Goal: Task Accomplishment & Management: Manage account settings

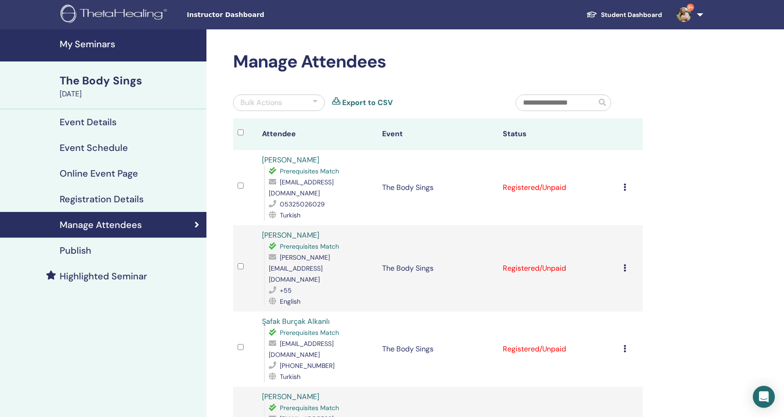
click at [459, 56] on h2 "Manage Attendees" at bounding box center [438, 61] width 410 height 21
click at [624, 184] on icon at bounding box center [625, 187] width 3 height 7
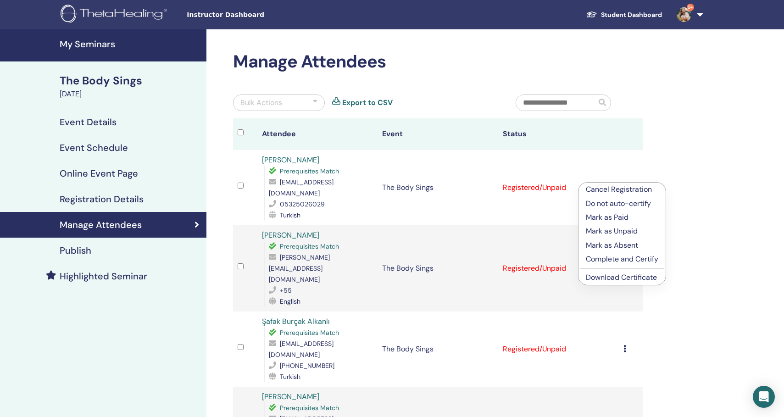
click at [601, 259] on p "Complete and Certify" at bounding box center [622, 259] width 73 height 11
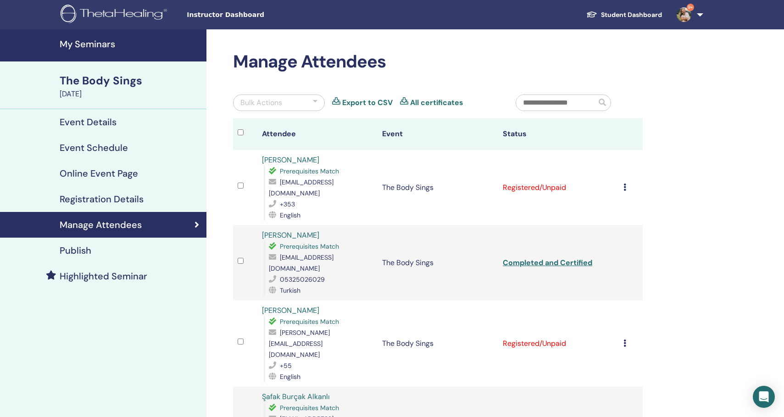
click at [625, 184] on icon at bounding box center [625, 187] width 3 height 7
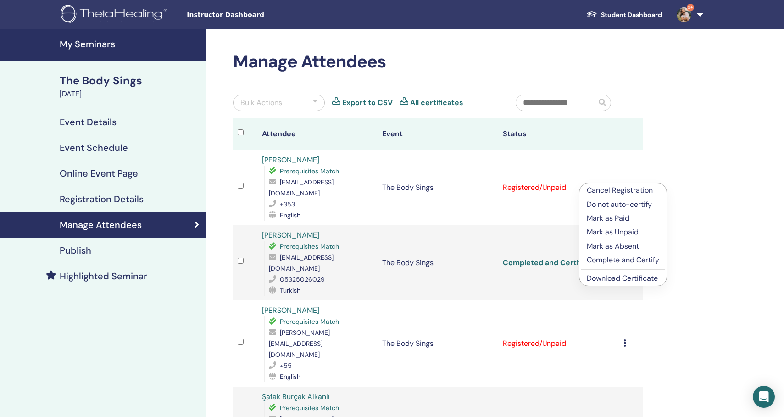
click at [601, 260] on p "Complete and Certify" at bounding box center [623, 260] width 73 height 11
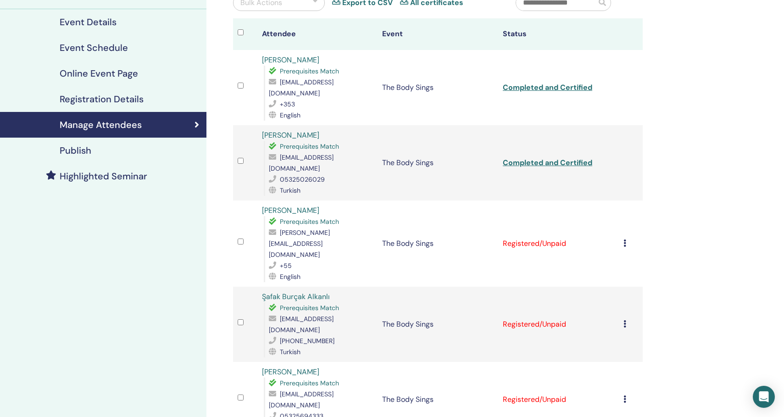
scroll to position [102, 0]
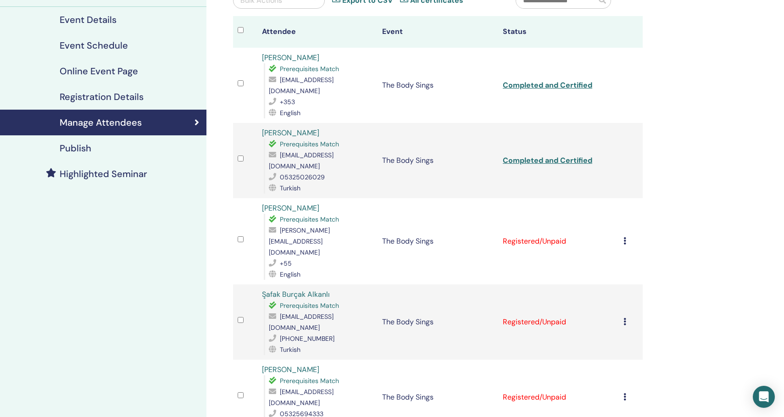
click at [624, 237] on icon at bounding box center [625, 240] width 3 height 7
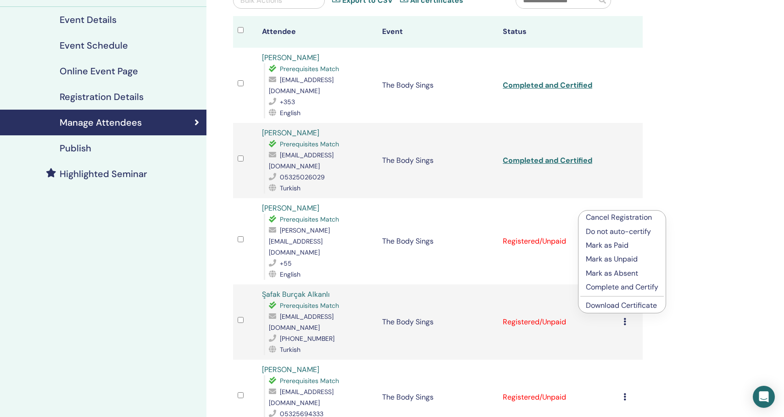
click at [599, 290] on p "Complete and Certify" at bounding box center [622, 287] width 73 height 11
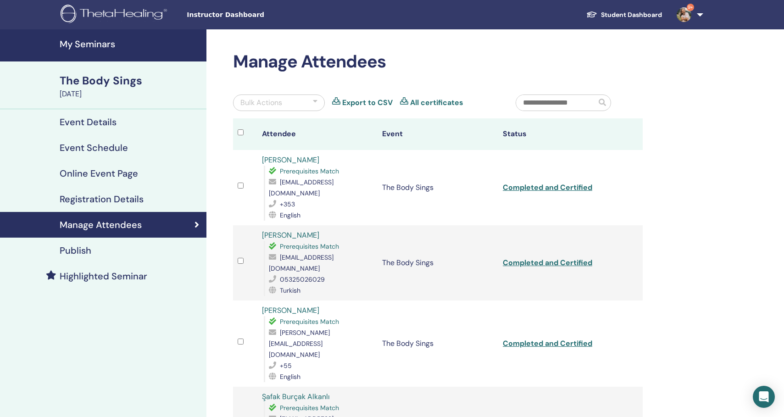
click at [624, 417] on icon at bounding box center [625, 423] width 3 height 7
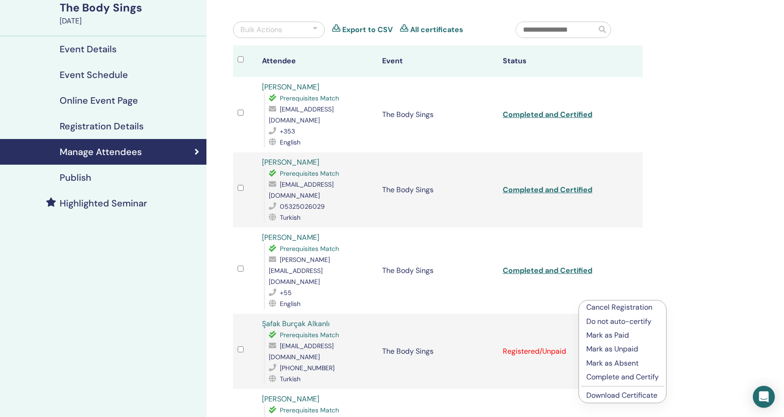
scroll to position [79, 0]
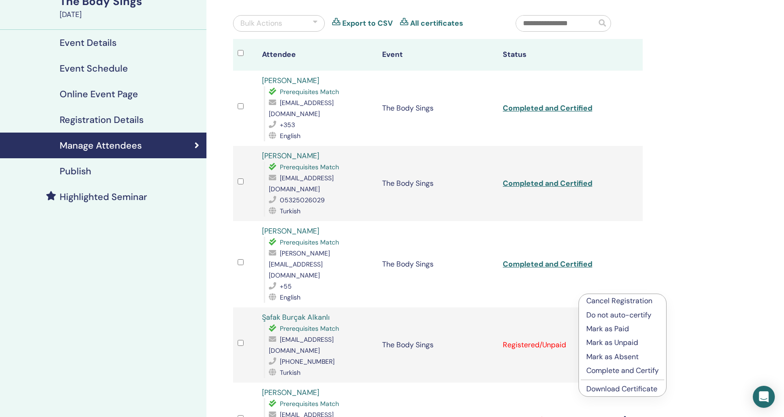
click at [604, 373] on p "Complete and Certify" at bounding box center [622, 370] width 73 height 11
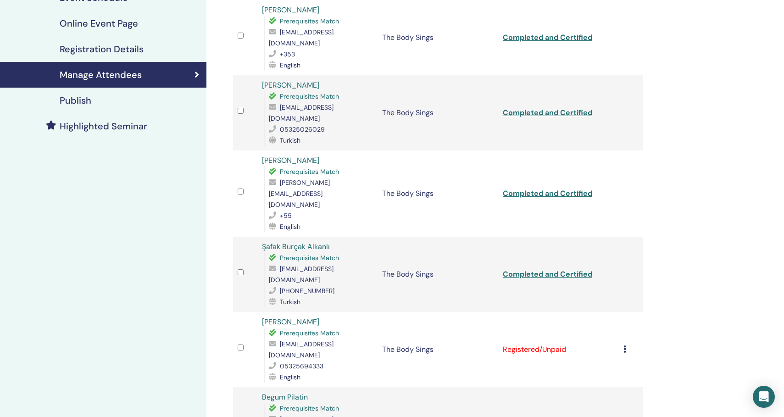
scroll to position [151, 0]
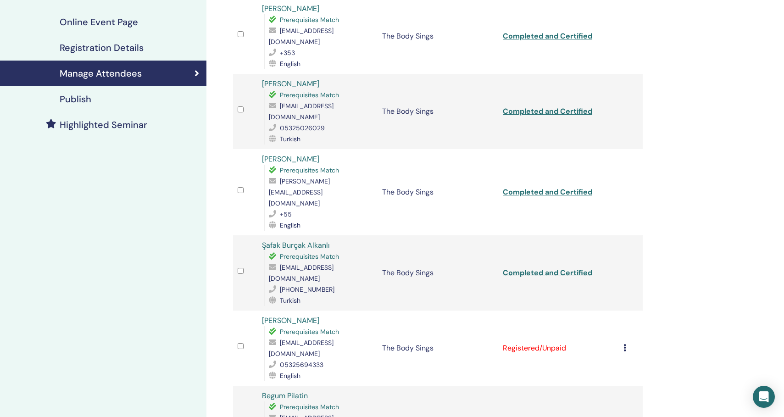
click at [625, 344] on icon at bounding box center [625, 347] width 3 height 7
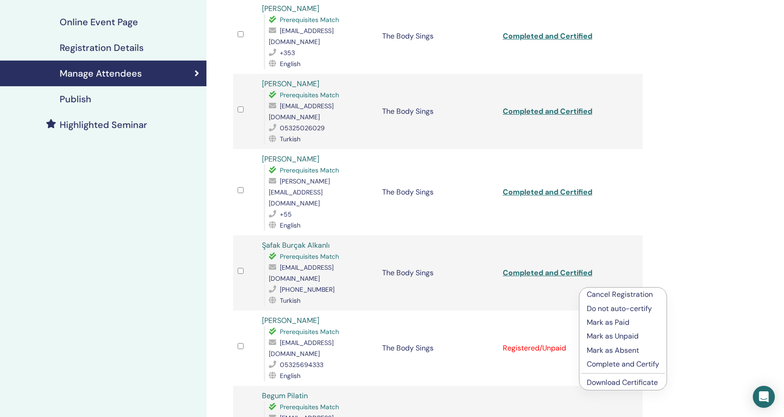
click at [603, 366] on p "Complete and Certify" at bounding box center [623, 364] width 73 height 11
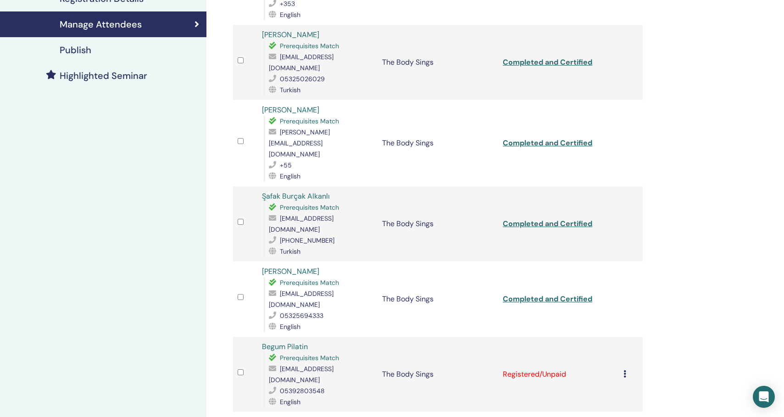
scroll to position [207, 0]
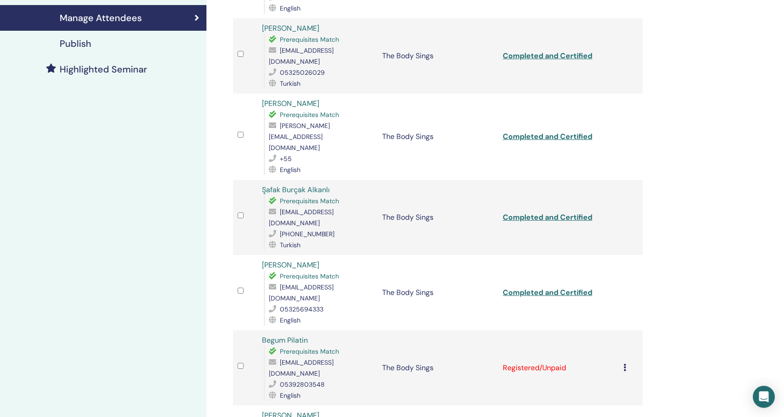
click at [624, 364] on icon at bounding box center [625, 367] width 3 height 7
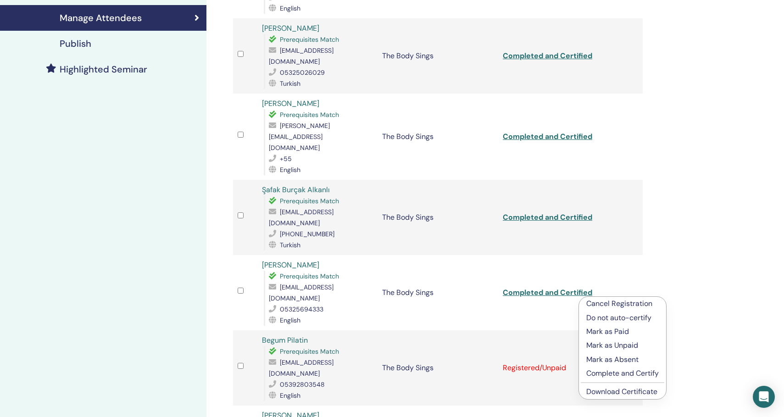
click at [603, 374] on p "Complete and Certify" at bounding box center [622, 373] width 73 height 11
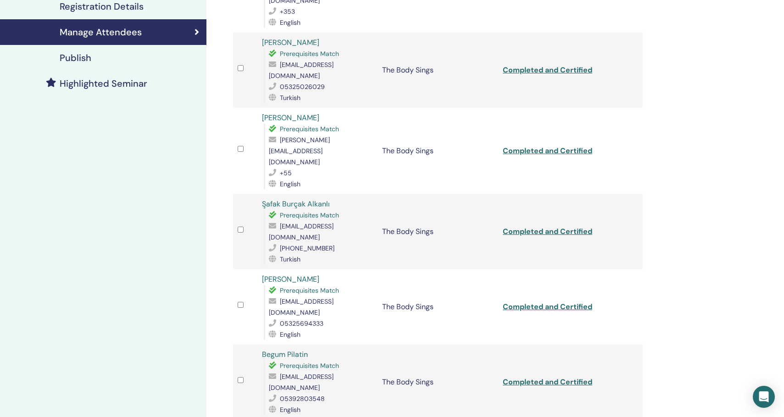
scroll to position [219, 0]
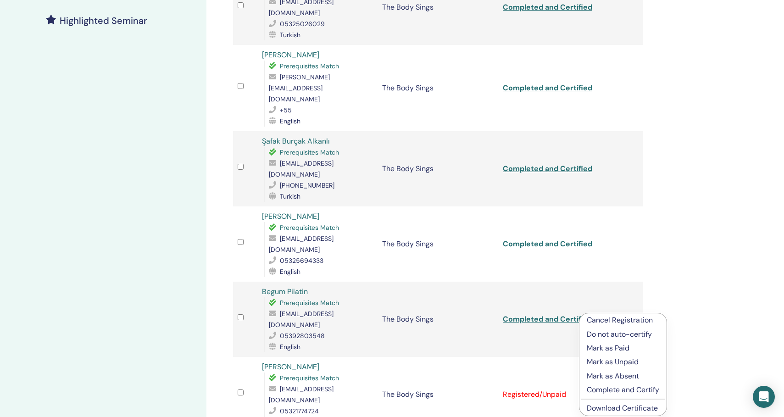
scroll to position [270, 0]
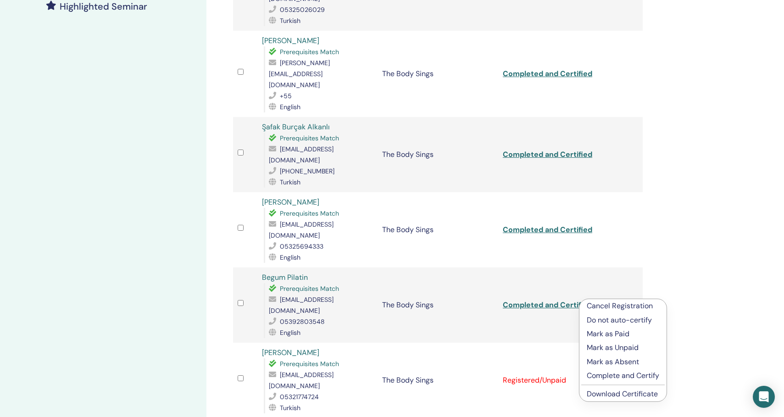
click at [610, 374] on p "Complete and Certify" at bounding box center [623, 375] width 73 height 11
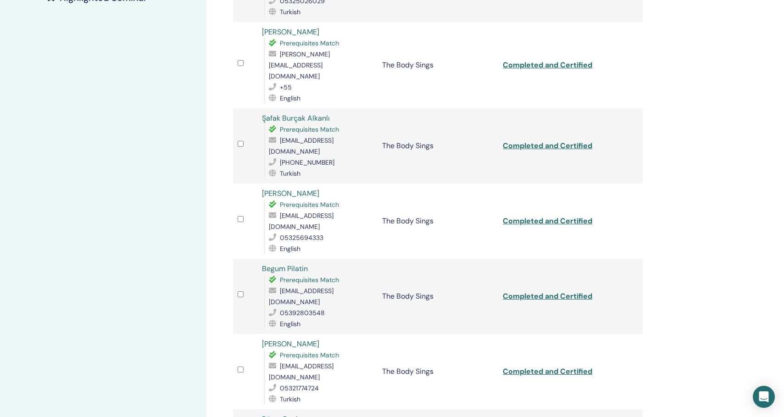
scroll to position [336, 0]
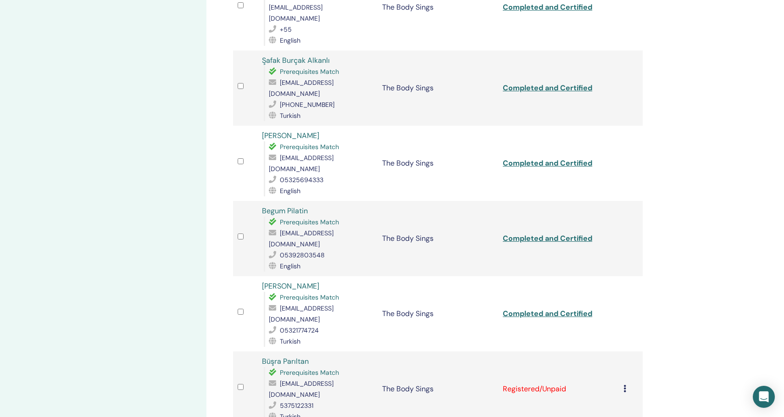
click at [624, 385] on icon at bounding box center [625, 388] width 3 height 7
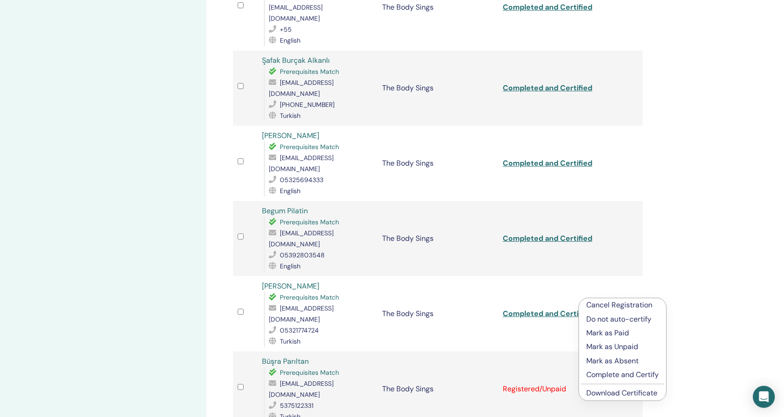
click at [602, 379] on p "Complete and Certify" at bounding box center [622, 374] width 73 height 11
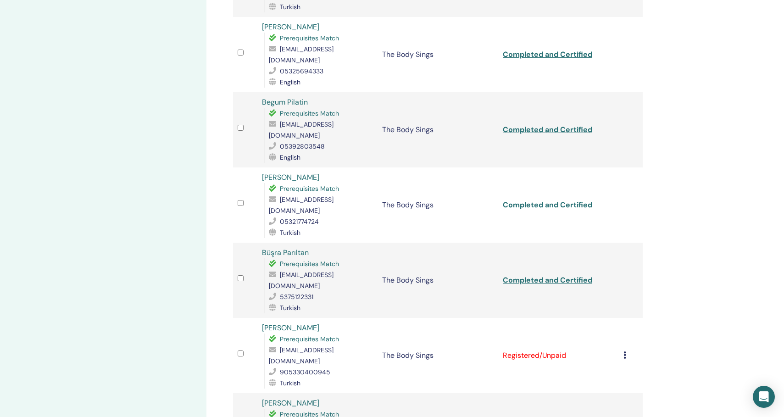
scroll to position [446, 0]
click at [625, 351] on icon at bounding box center [625, 354] width 3 height 7
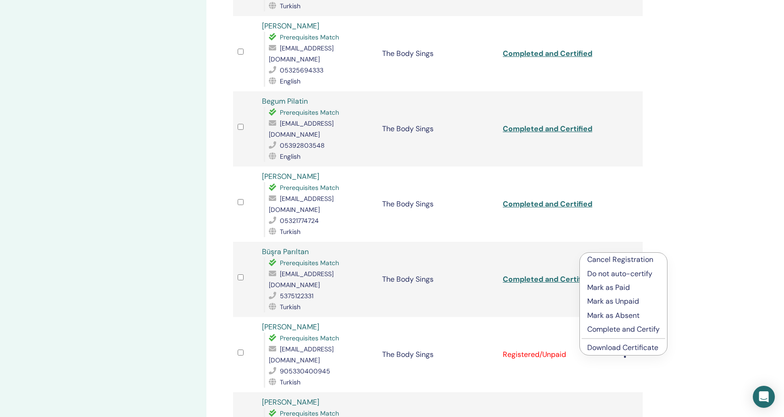
click at [598, 331] on p "Complete and Certify" at bounding box center [623, 329] width 73 height 11
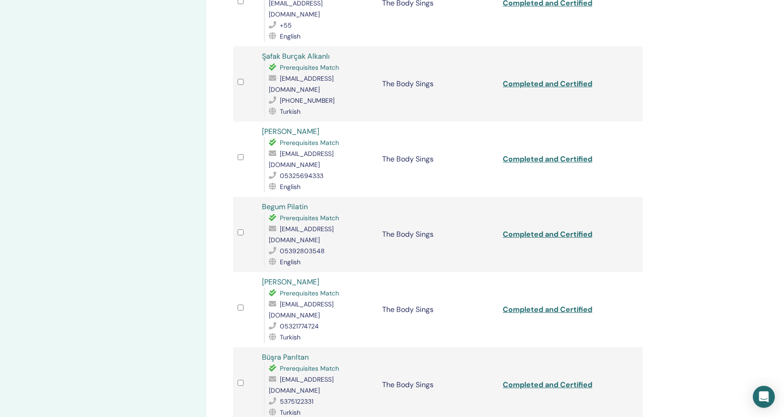
scroll to position [418, 0]
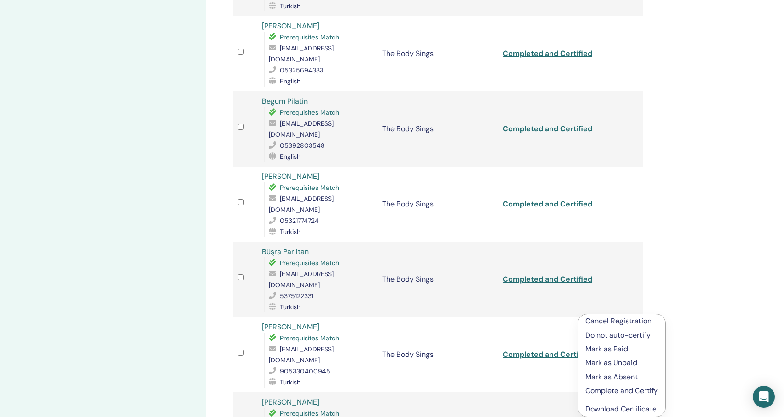
scroll to position [461, 0]
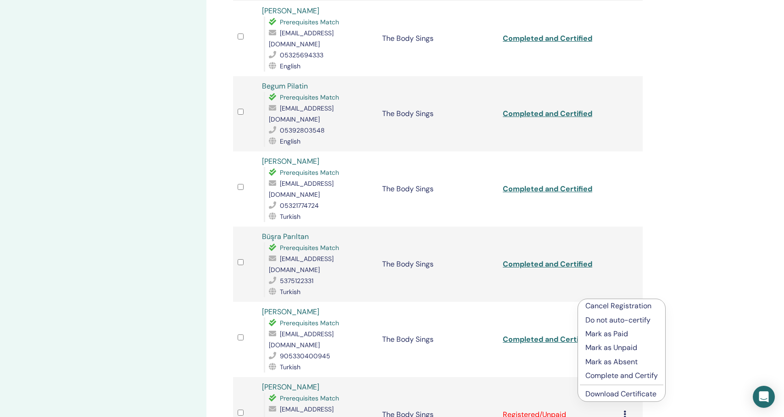
click at [603, 375] on p "Complete and Certify" at bounding box center [622, 375] width 73 height 11
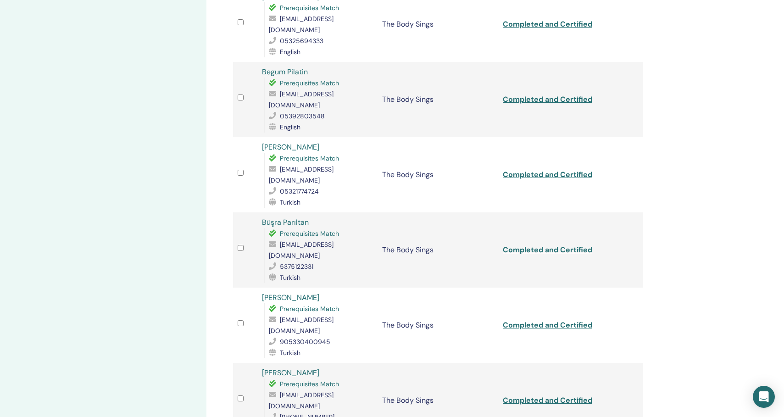
scroll to position [507, 0]
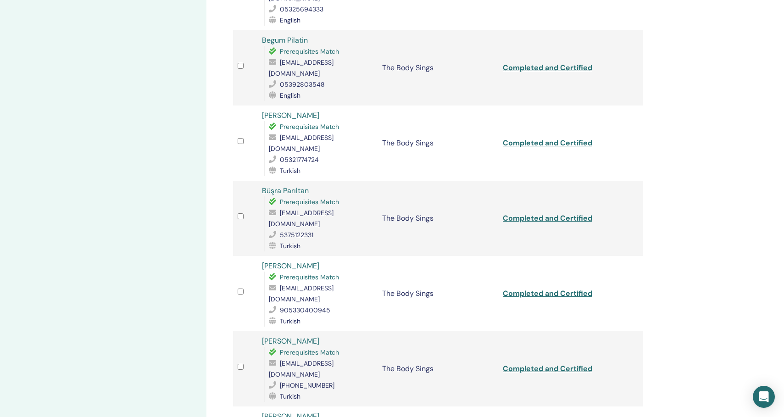
click at [609, 394] on p "Complete and Certify" at bounding box center [622, 394] width 73 height 11
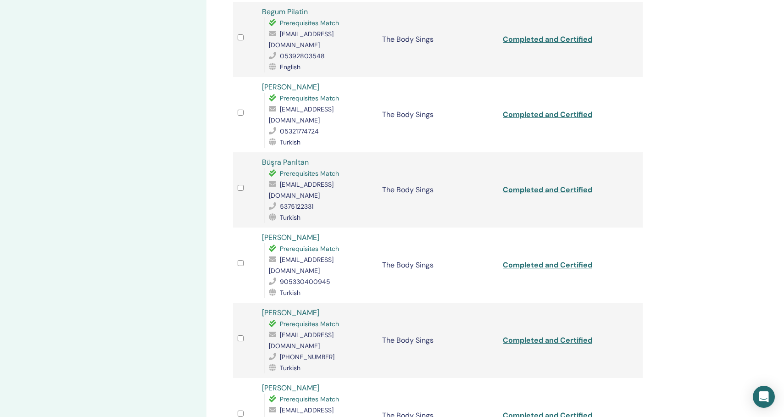
scroll to position [565, 0]
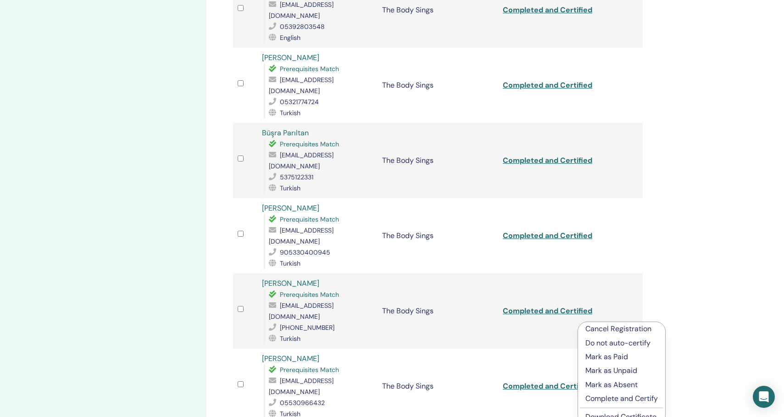
click at [592, 397] on p "Complete and Certify" at bounding box center [622, 398] width 73 height 11
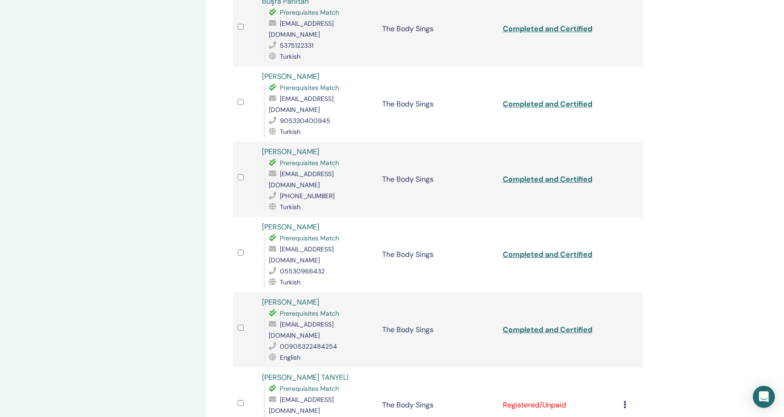
scroll to position [700, 0]
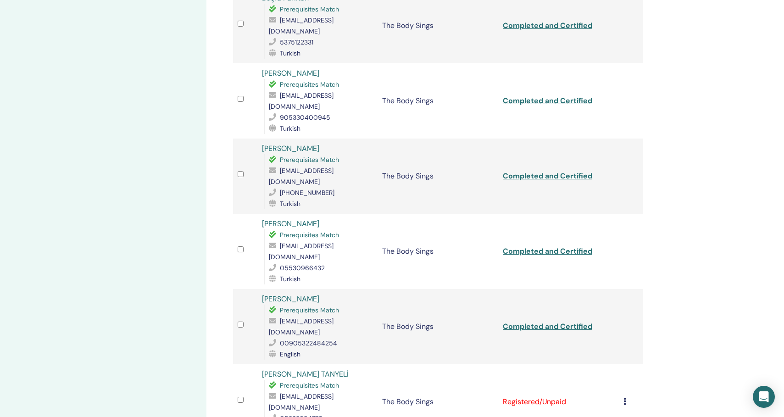
click at [624, 398] on icon at bounding box center [625, 401] width 3 height 7
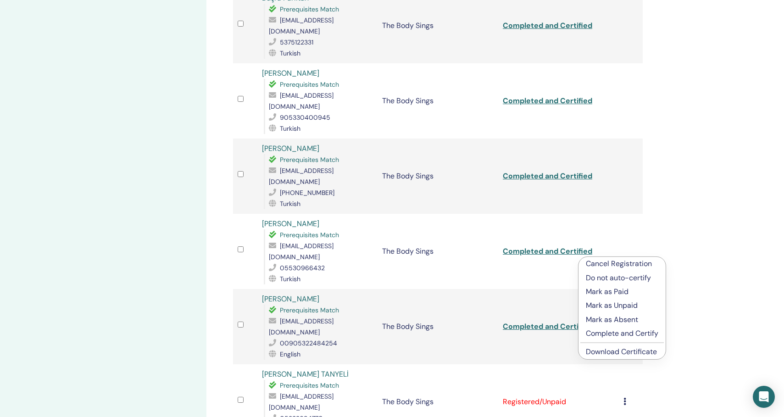
click at [603, 334] on p "Complete and Certify" at bounding box center [622, 333] width 73 height 11
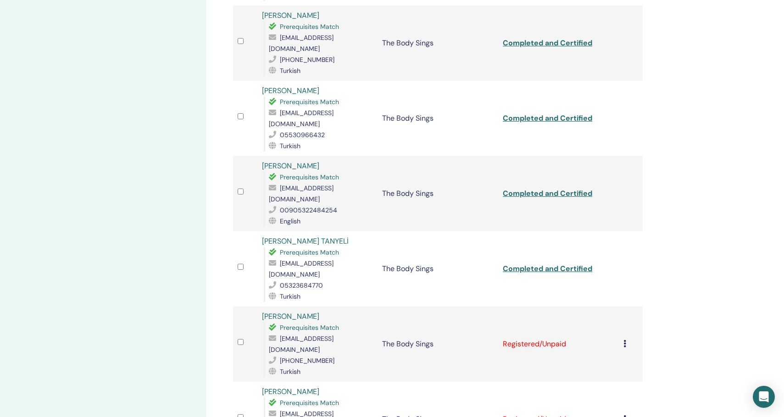
scroll to position [834, 0]
click at [624, 339] on icon at bounding box center [625, 342] width 3 height 7
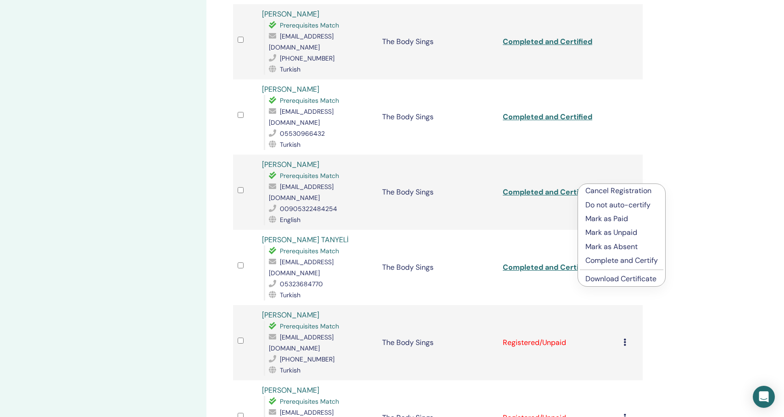
click at [597, 262] on p "Complete and Certify" at bounding box center [622, 260] width 73 height 11
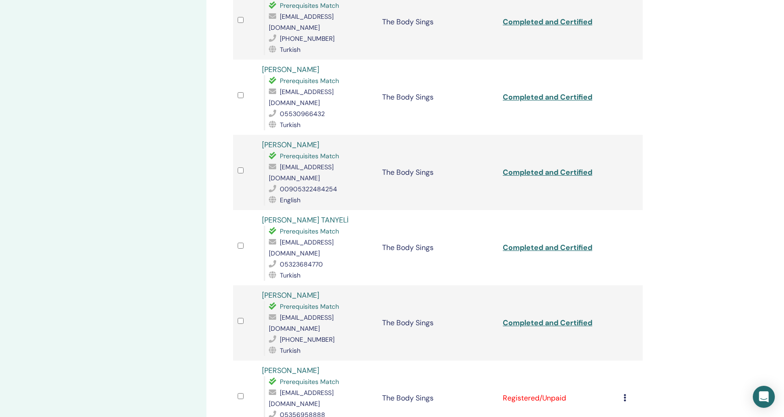
scroll to position [862, 0]
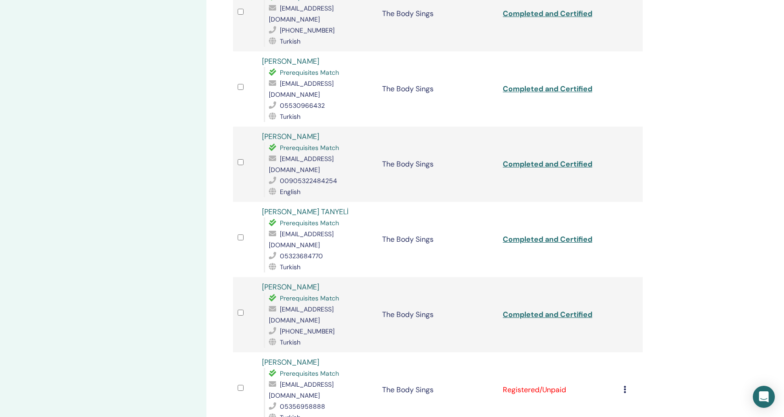
click at [626, 385] on div "Cancel Registration Do not auto-certify Mark as Paid Mark as Unpaid Mark as Abs…" at bounding box center [631, 390] width 15 height 11
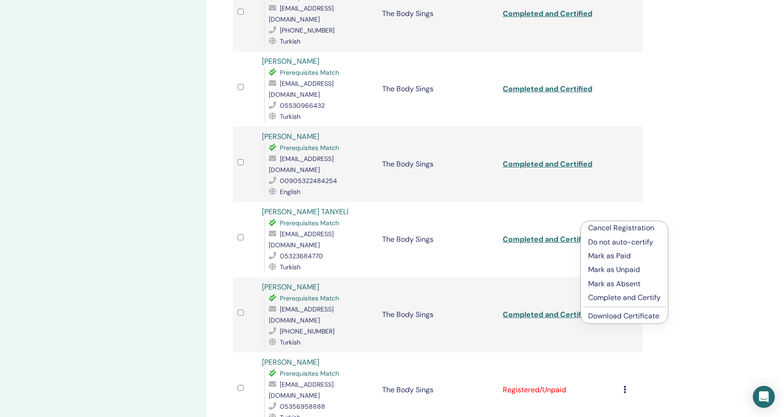
click at [598, 296] on p "Complete and Certify" at bounding box center [624, 297] width 73 height 11
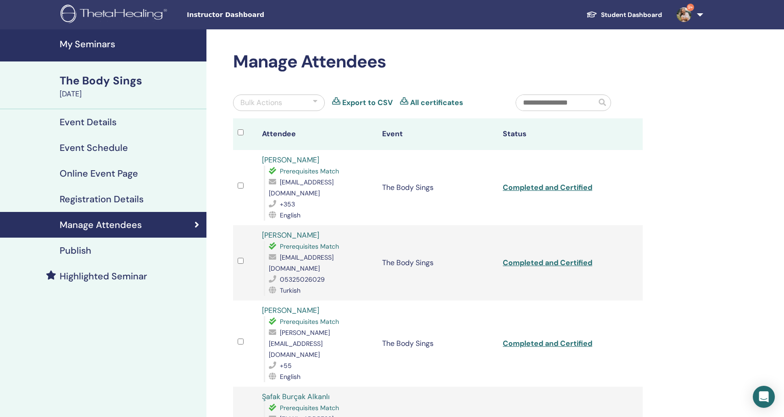
click at [120, 15] on img at bounding box center [116, 15] width 110 height 21
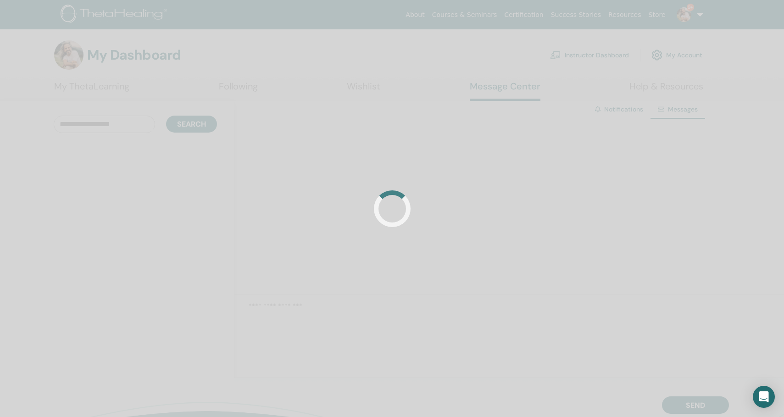
click at [240, 209] on div at bounding box center [392, 208] width 784 height 417
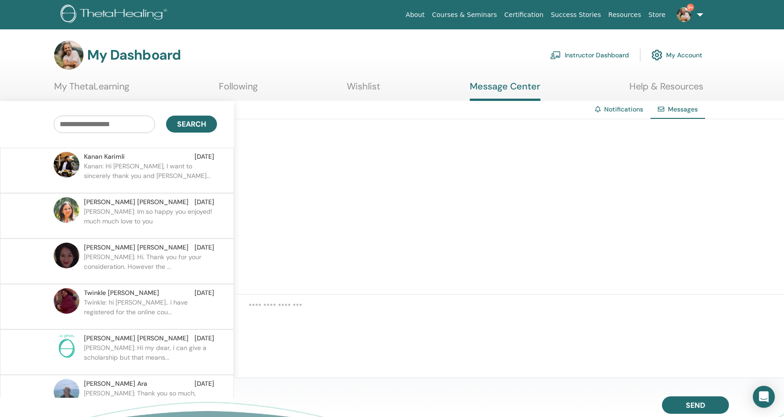
click at [157, 179] on p "Kanan: Hi Narayan, I want to sincerely thank you and Gaye Al..." at bounding box center [150, 176] width 133 height 28
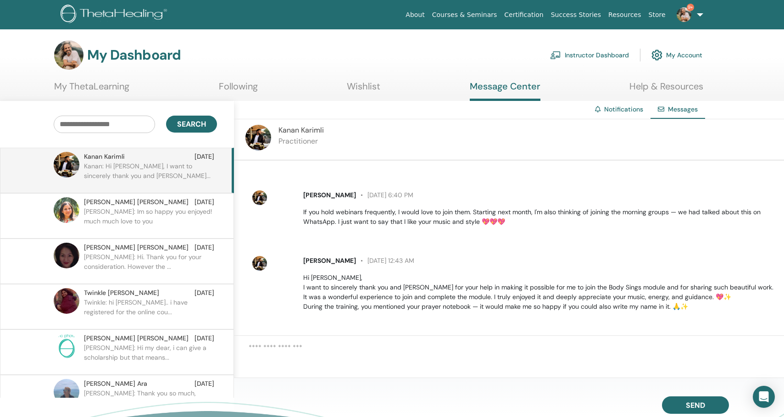
scroll to position [705, 0]
click at [366, 358] on textarea at bounding box center [517, 356] width 536 height 29
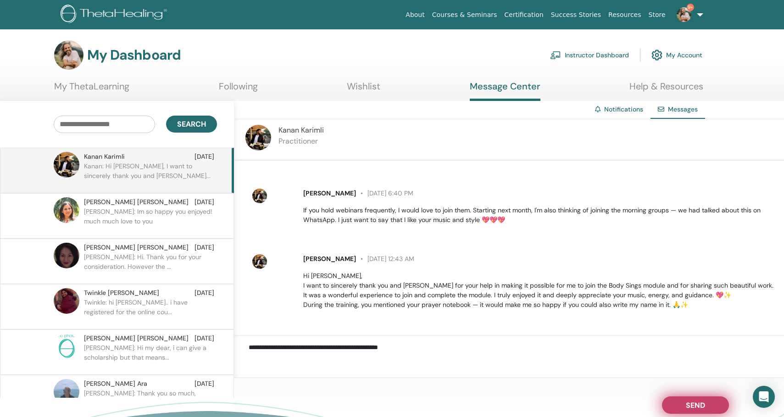
type textarea "**********"
click at [683, 400] on button "Send" at bounding box center [695, 404] width 67 height 17
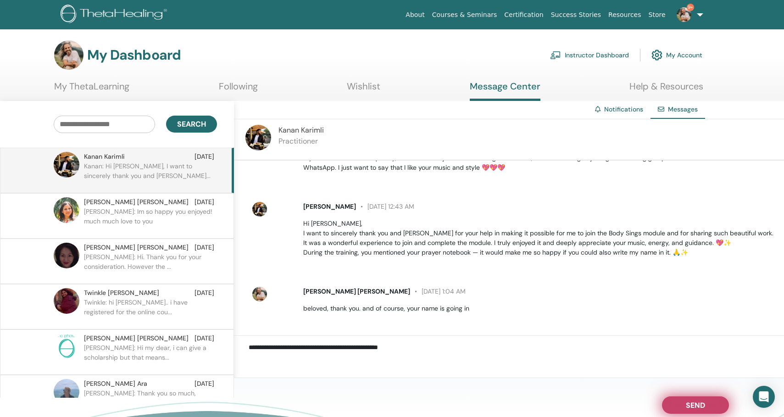
scroll to position [761, 0]
